Goal: Communication & Community: Share content

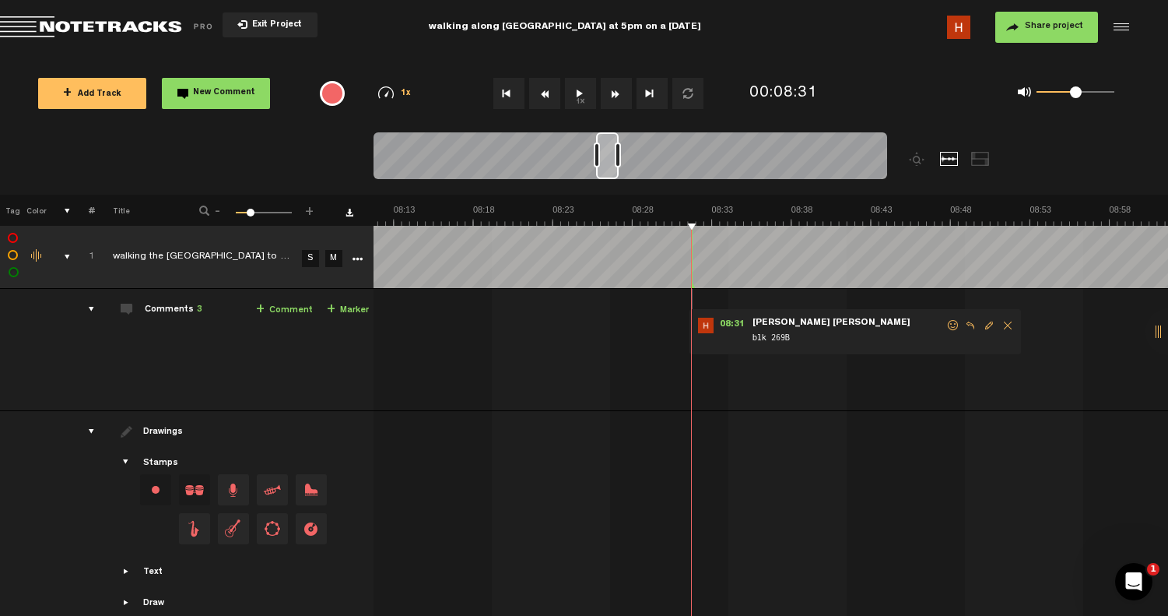
scroll to position [0, 7855]
click at [881, 85] on div "0 1 0.5" at bounding box center [1012, 93] width 263 height 45
click at [1045, 34] on button "Share project" at bounding box center [1047, 27] width 103 height 31
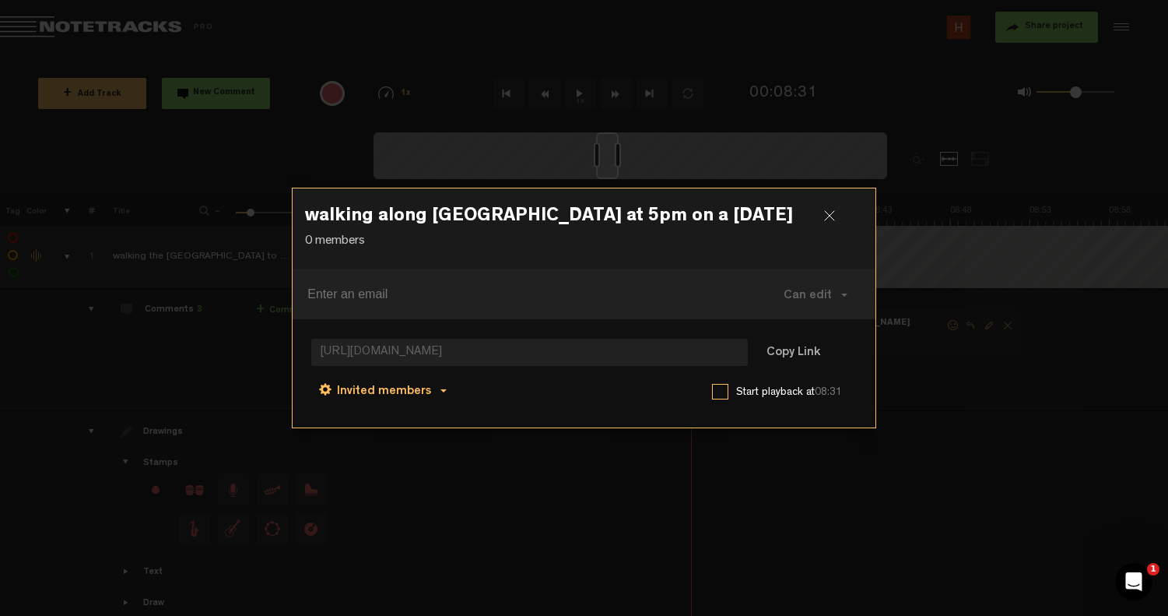
click at [424, 393] on span "Invited members" at bounding box center [384, 391] width 94 height 12
click at [413, 428] on link "Invited members" at bounding box center [385, 427] width 118 height 23
click at [785, 354] on button "Copy Link" at bounding box center [793, 353] width 85 height 31
click at [464, 393] on span "Can comment" at bounding box center [452, 391] width 79 height 12
click at [466, 455] on link "Can view" at bounding box center [472, 462] width 104 height 23
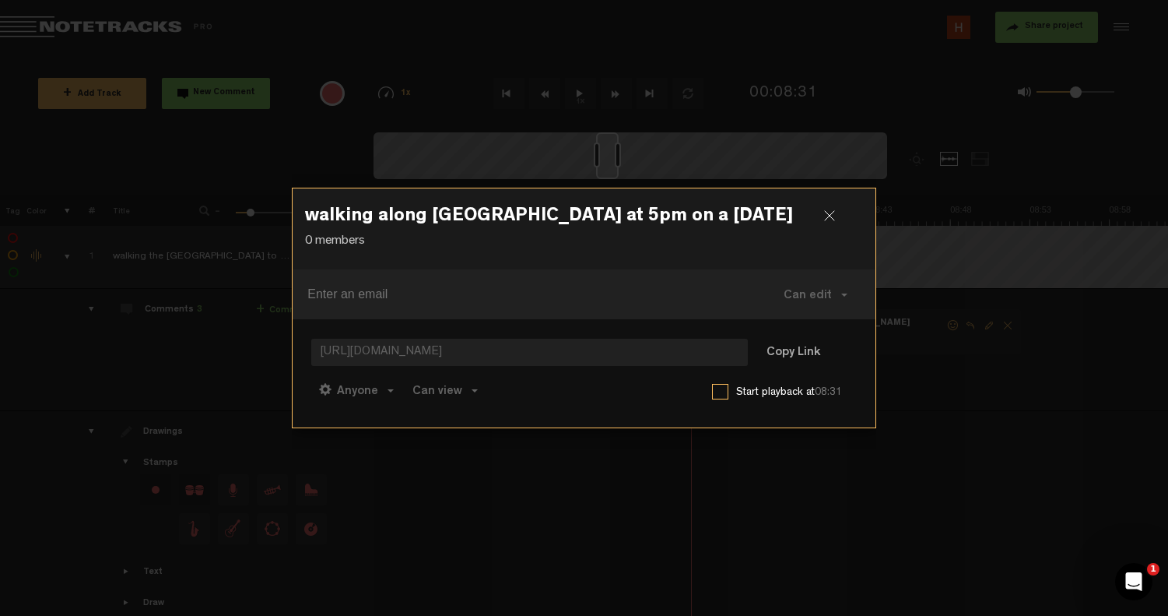
click at [548, 370] on div "https://app.notetracks.com/#/app/audioproject/3439_YsRk2XytmeDDUMrJp2sd-o9e1Hjk…" at bounding box center [584, 354] width 546 height 33
click at [504, 351] on span "https://app.notetracks.com/#/app/audioproject/3439_YsRk2XytmeDDUMrJp2sd-o9e1Hjk…" at bounding box center [529, 352] width 436 height 27
click at [367, 395] on span "Anyone" at bounding box center [357, 391] width 41 height 12
click at [386, 429] on link "Invited members" at bounding box center [385, 427] width 118 height 23
click at [793, 350] on button "Copy Link" at bounding box center [793, 353] width 85 height 31
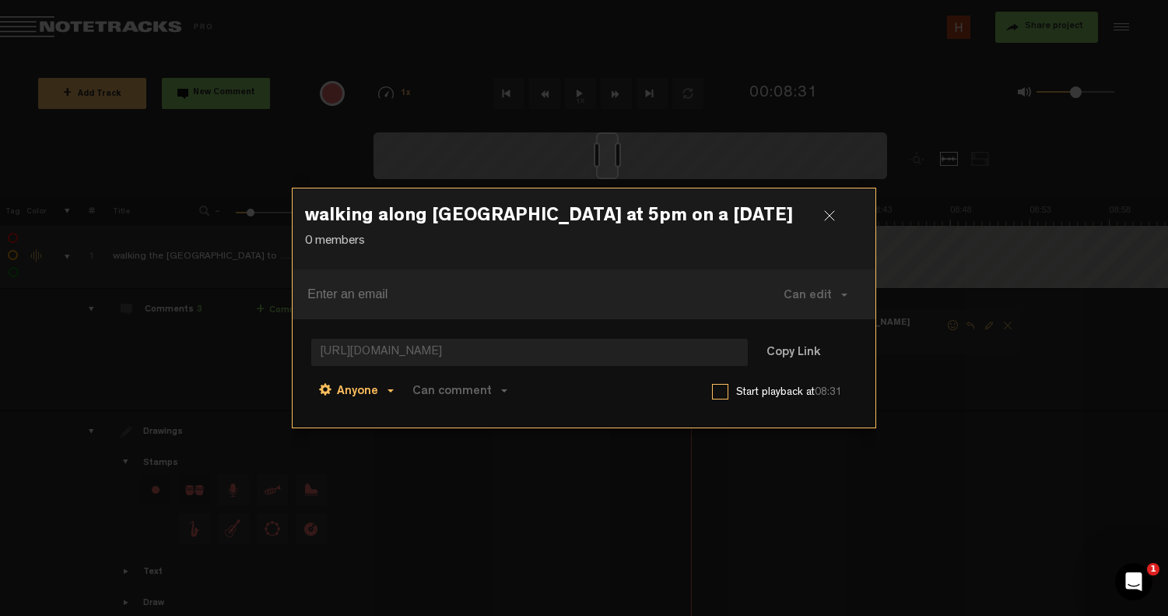
click at [366, 388] on span "Anyone" at bounding box center [357, 391] width 41 height 12
click at [400, 392] on link "Anyone" at bounding box center [385, 392] width 118 height 23
click at [488, 391] on span "Can comment" at bounding box center [452, 391] width 79 height 12
click at [485, 455] on link "Can view" at bounding box center [472, 462] width 104 height 23
click at [776, 351] on button "Copy Link" at bounding box center [793, 353] width 85 height 31
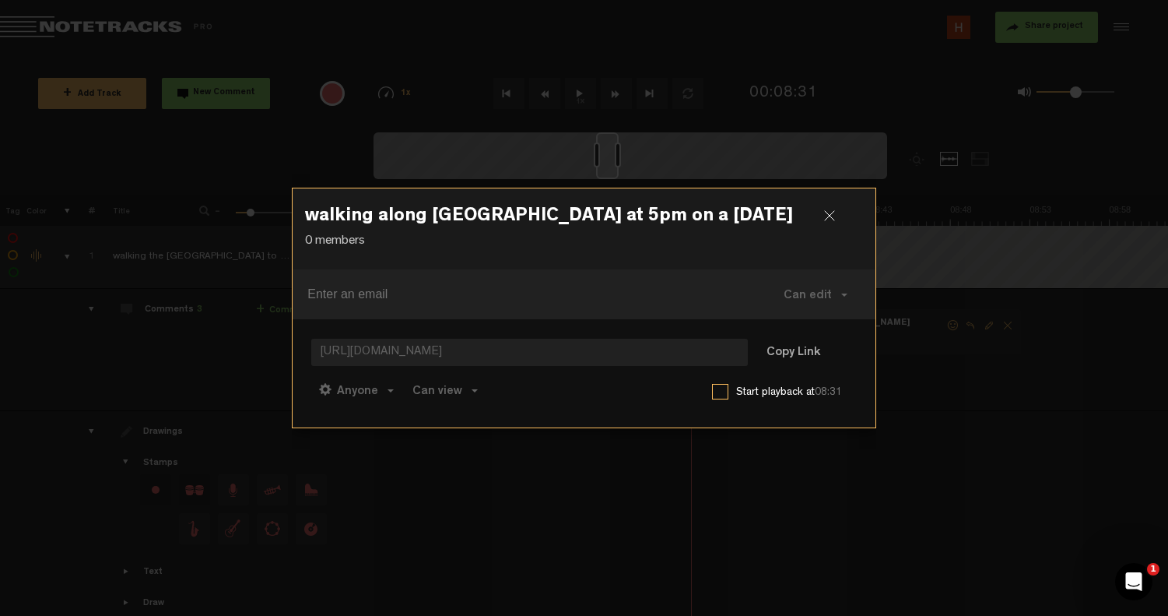
click at [912, 206] on div at bounding box center [584, 308] width 1168 height 616
click at [638, 139] on div "walking along waterloo street at 5pm on a monday 15/09/2025 0 members Can edit …" at bounding box center [584, 308] width 585 height 616
